Goal: Information Seeking & Learning: Learn about a topic

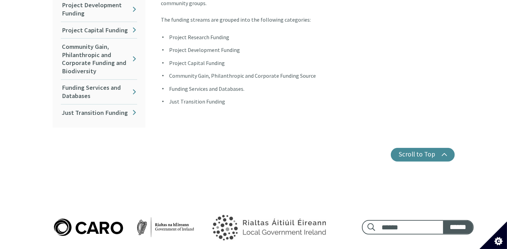
scroll to position [185, 0]
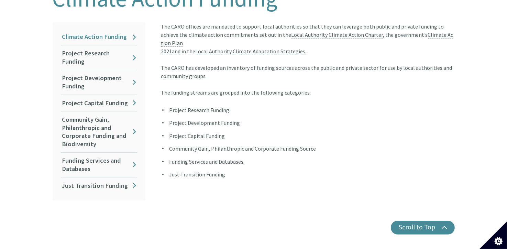
click at [92, 32] on link "Climate Action Funding" at bounding box center [99, 37] width 76 height 16
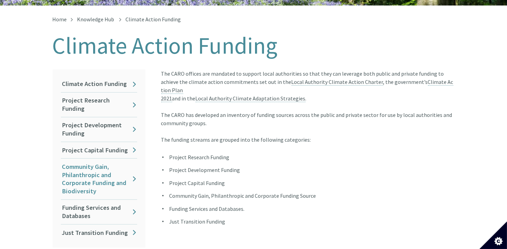
scroll to position [241, 0]
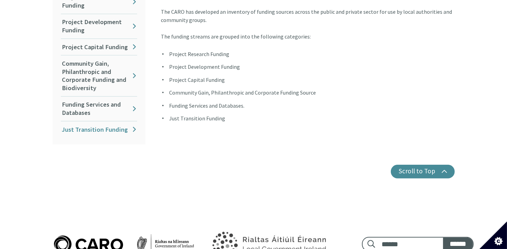
click at [85, 123] on link "Just Transition Funding" at bounding box center [99, 129] width 76 height 16
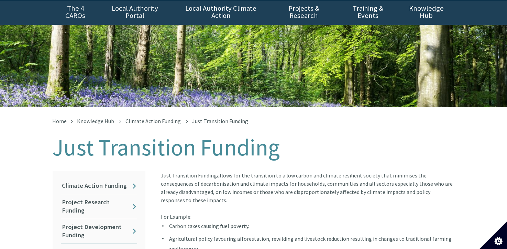
scroll to position [69, 0]
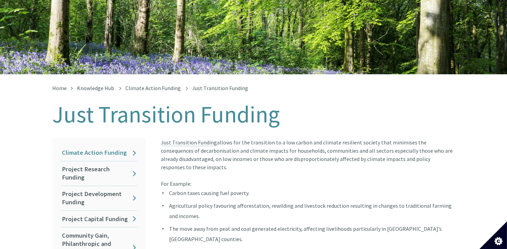
click at [89, 147] on link "Climate Action Funding" at bounding box center [99, 153] width 76 height 16
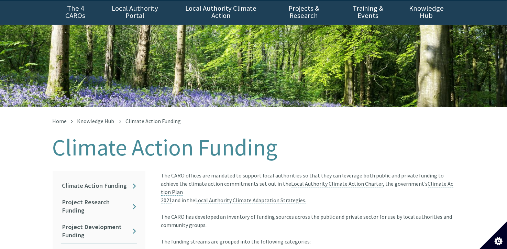
scroll to position [69, 0]
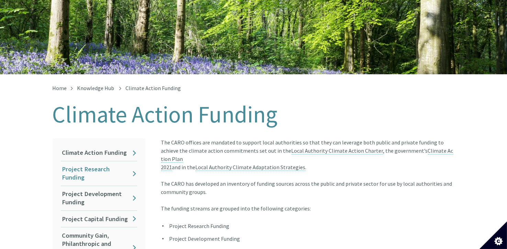
click at [82, 166] on link "Project Research Funding" at bounding box center [99, 173] width 76 height 24
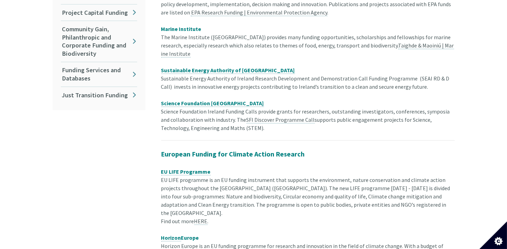
scroll to position [172, 0]
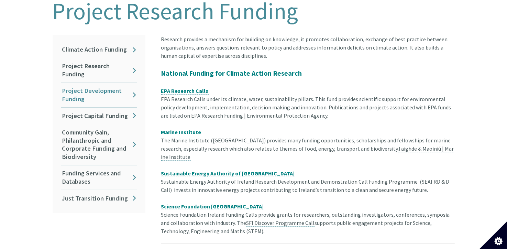
click at [76, 84] on link "Project Development Funding" at bounding box center [99, 95] width 76 height 24
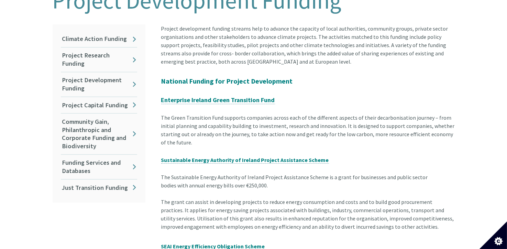
scroll to position [103, 0]
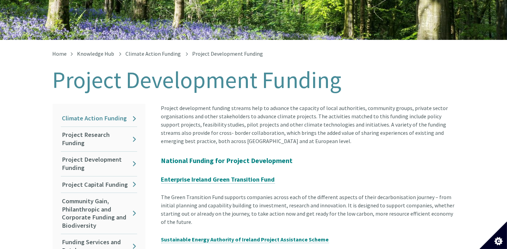
click at [90, 113] on link "Climate Action Funding" at bounding box center [99, 118] width 76 height 16
